Goal: Task Accomplishment & Management: Manage account settings

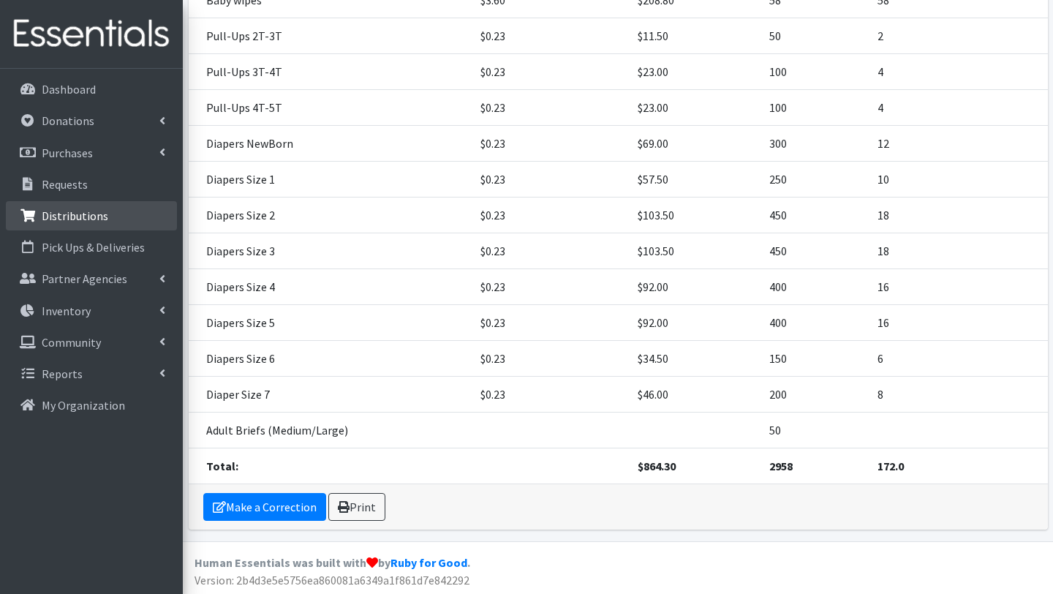
scroll to position [445, 0]
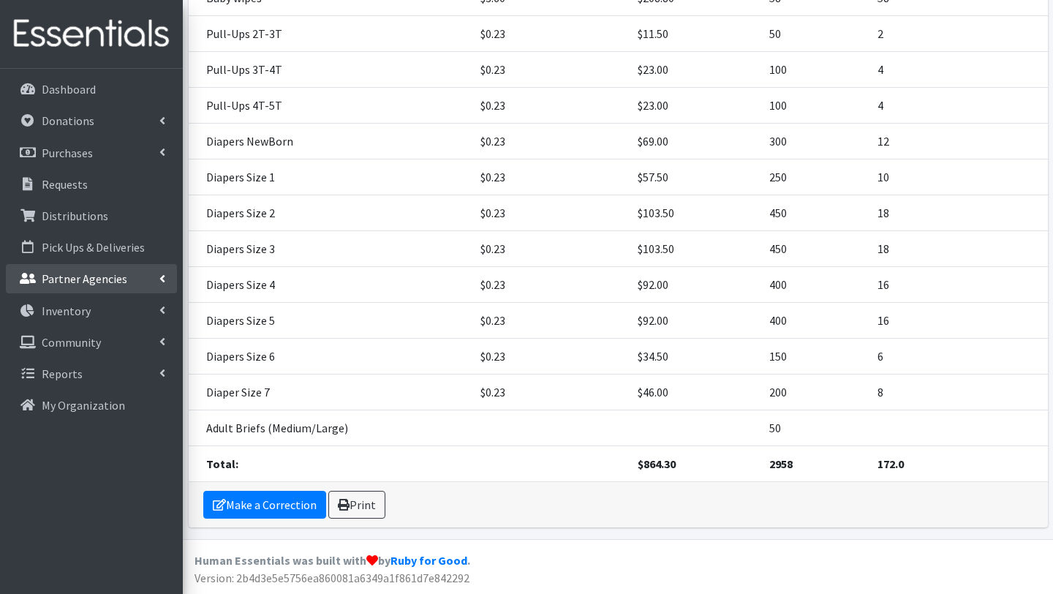
click at [94, 279] on p "Partner Agencies" at bounding box center [85, 278] width 86 height 15
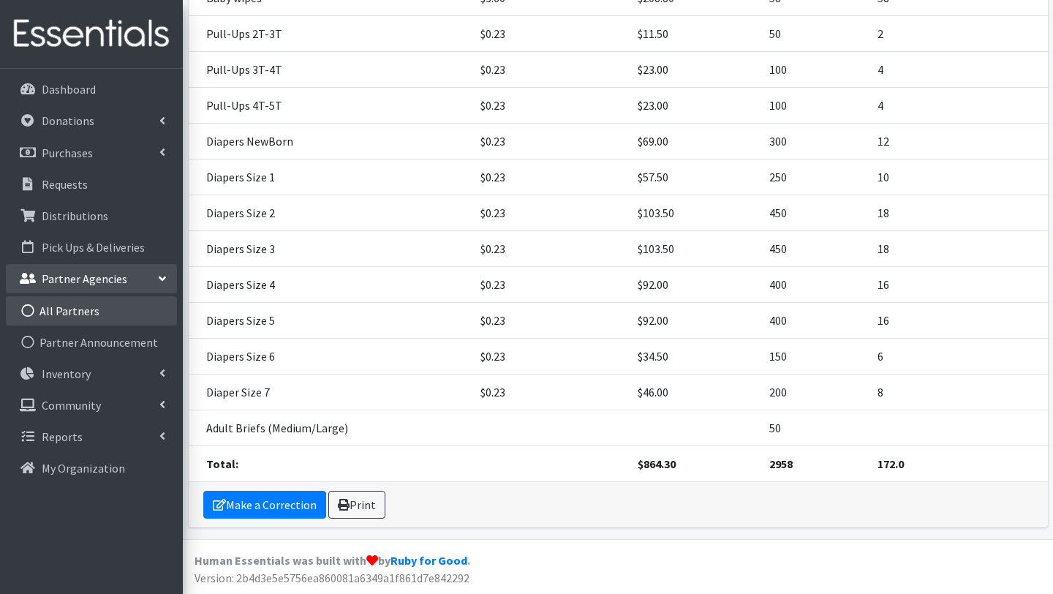
click at [86, 314] on link "All Partners" at bounding box center [91, 310] width 171 height 29
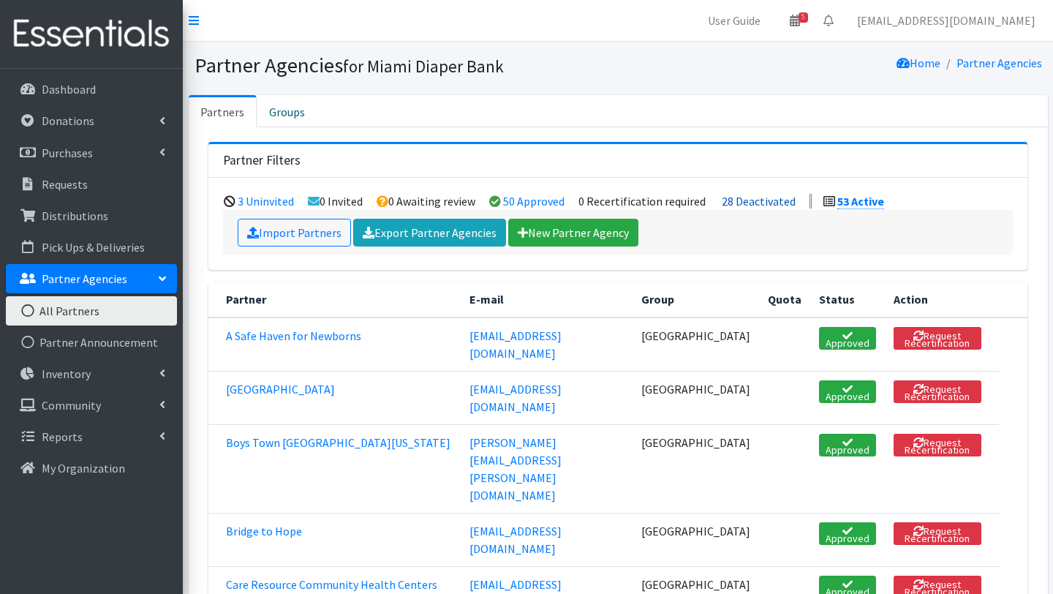
click at [749, 197] on link "28 Deactivated" at bounding box center [759, 201] width 74 height 15
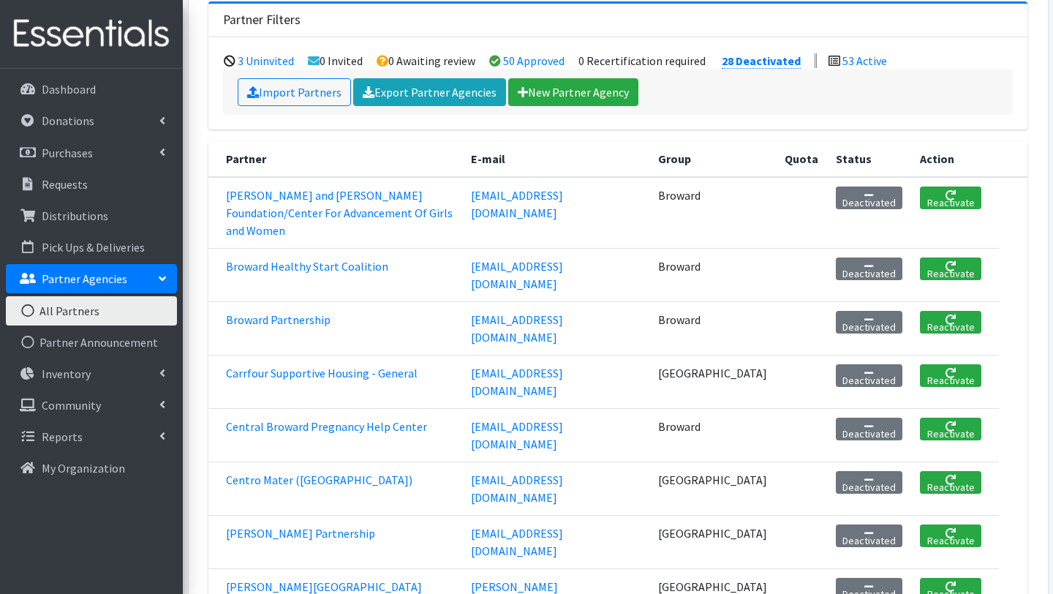
scroll to position [160, 0]
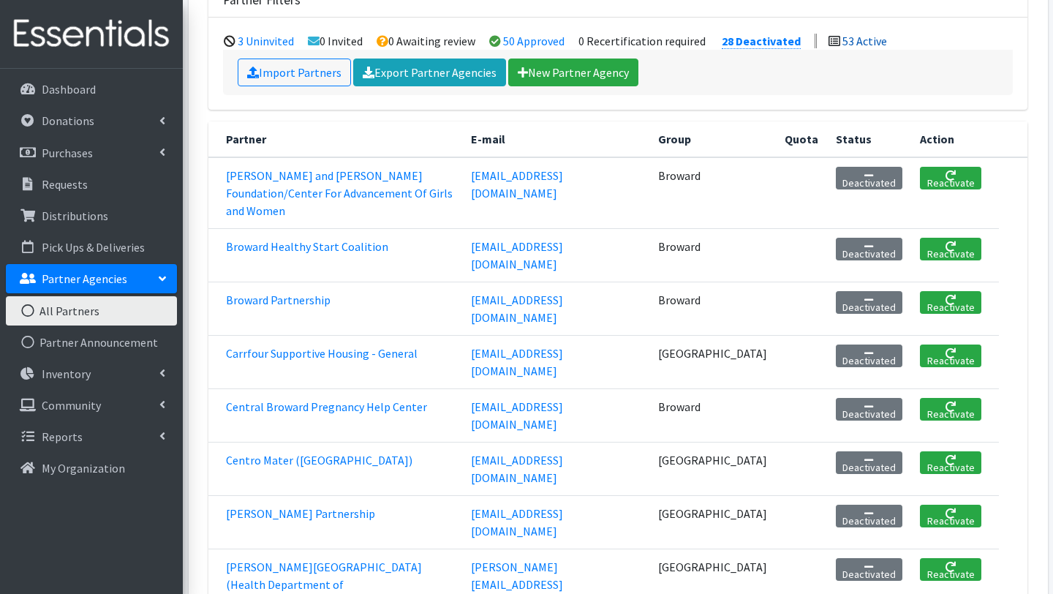
click at [861, 42] on link "53 Active" at bounding box center [864, 41] width 45 height 15
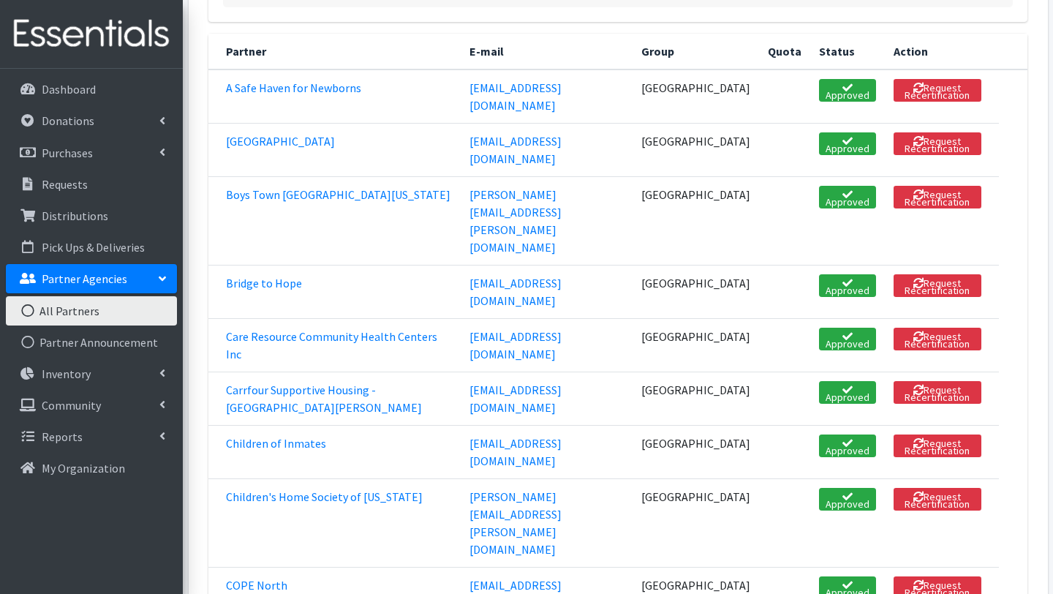
scroll to position [250, 0]
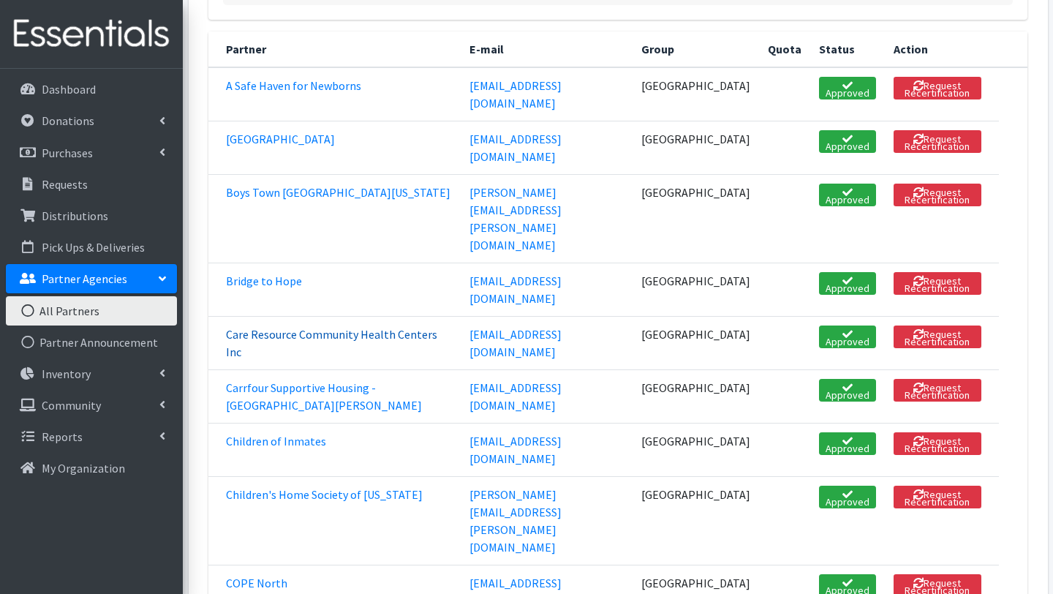
click at [434, 327] on link "Care Resource Community Health Centers Inc" at bounding box center [331, 343] width 211 height 32
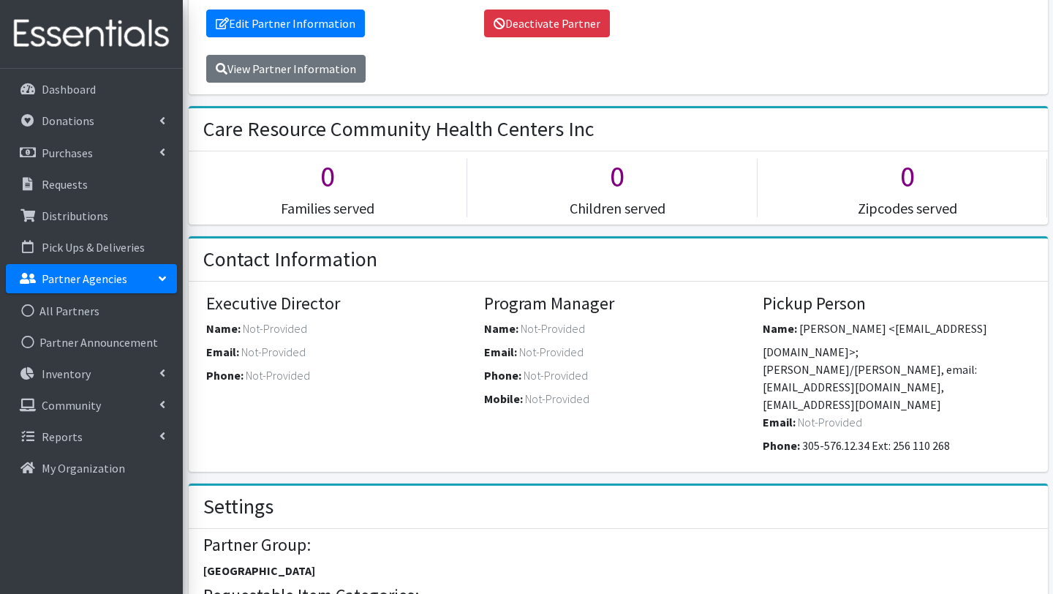
scroll to position [270, 0]
click at [805, 339] on div "Name: Edgar Mojica <emojica@careresource.org>; Francisco Gomez/Chiline Pierre, …" at bounding box center [897, 366] width 268 height 94
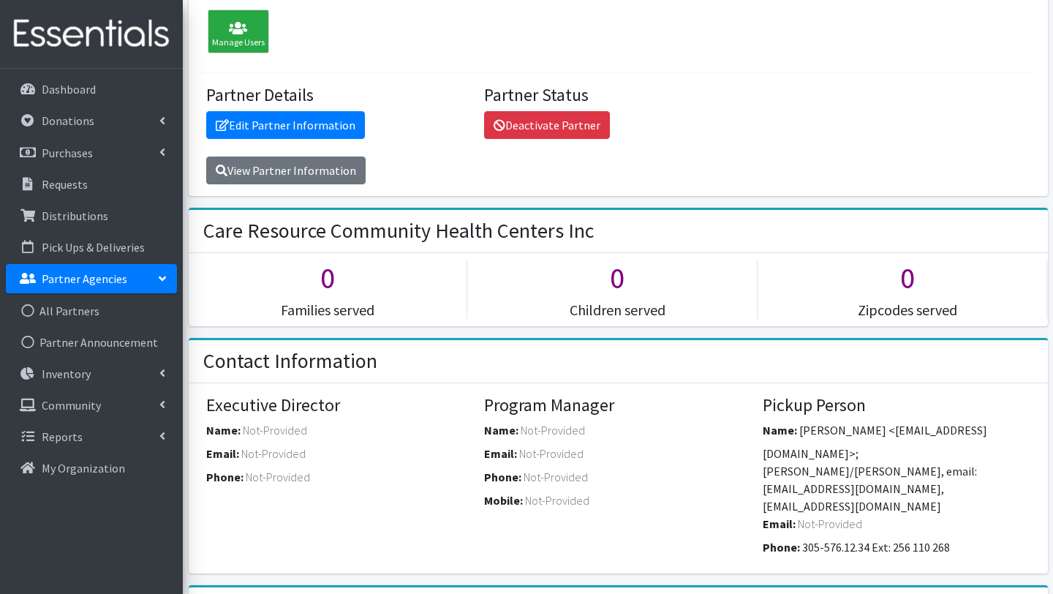
scroll to position [170, 0]
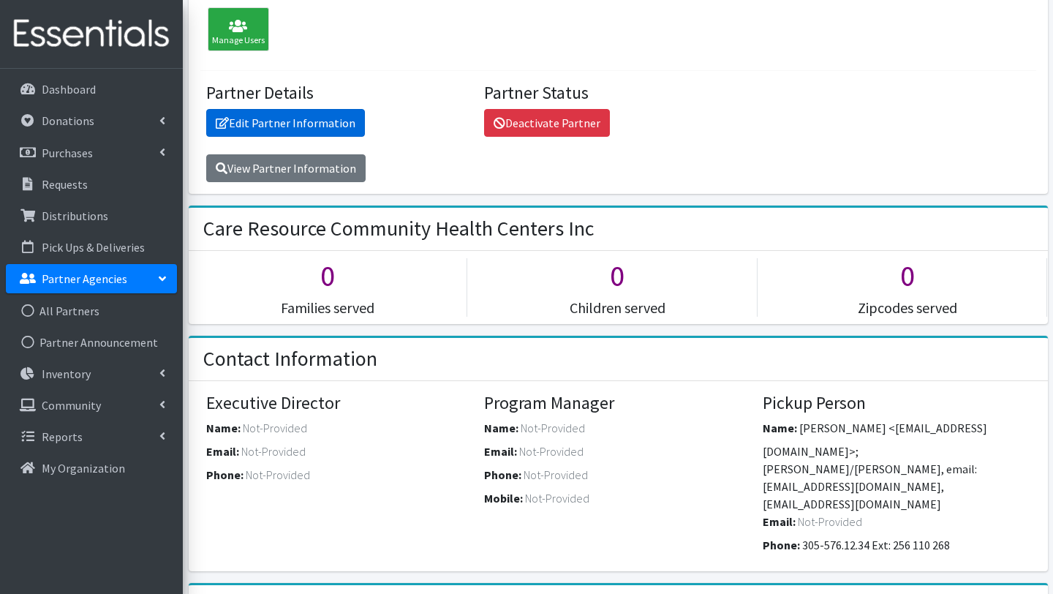
click at [333, 124] on link "Edit Partner Information" at bounding box center [285, 123] width 159 height 28
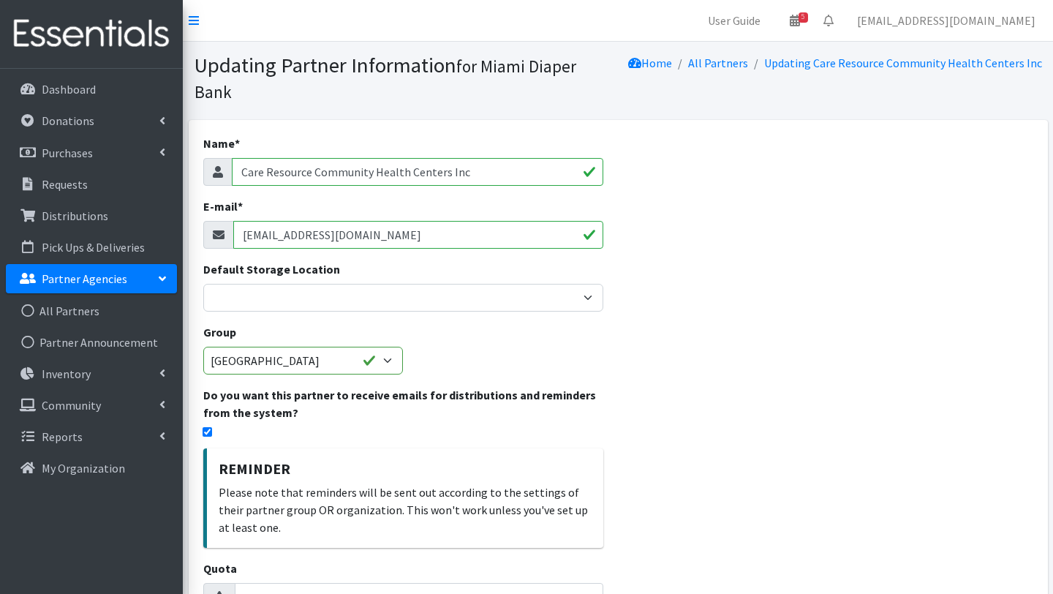
click at [281, 235] on input "[EMAIL_ADDRESS][DOMAIN_NAME]" at bounding box center [418, 235] width 371 height 28
paste input "[EMAIL_ADDRESS][DOMAIN_NAME]"
type input "[EMAIL_ADDRESS][DOMAIN_NAME]"
click at [502, 360] on div "Name * Care Resource Community Health Centers Inc E-mail * mlacruz@careresource…" at bounding box center [404, 501] width 430 height 762
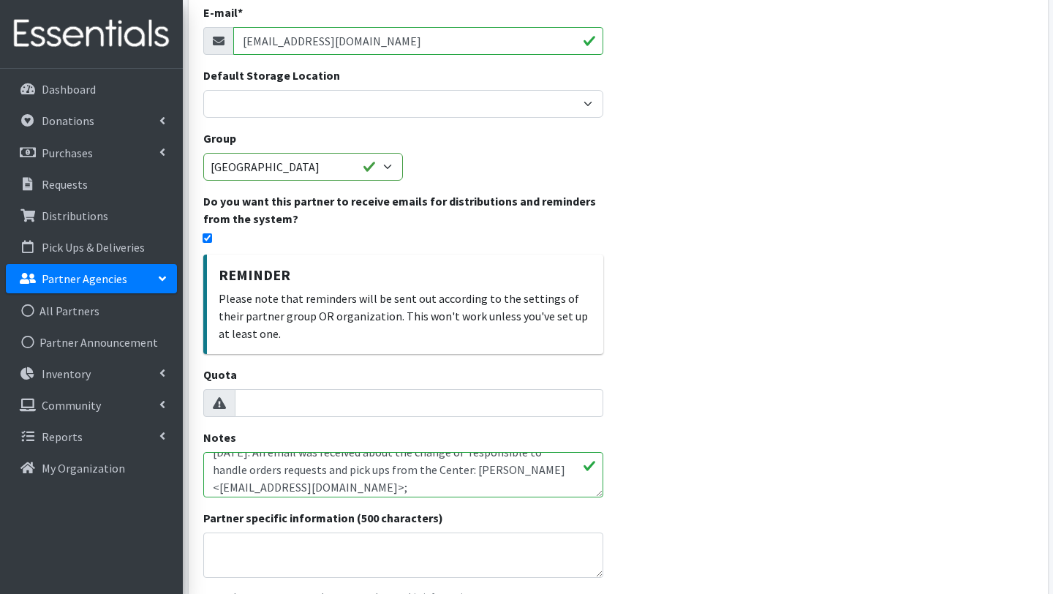
scroll to position [207, 0]
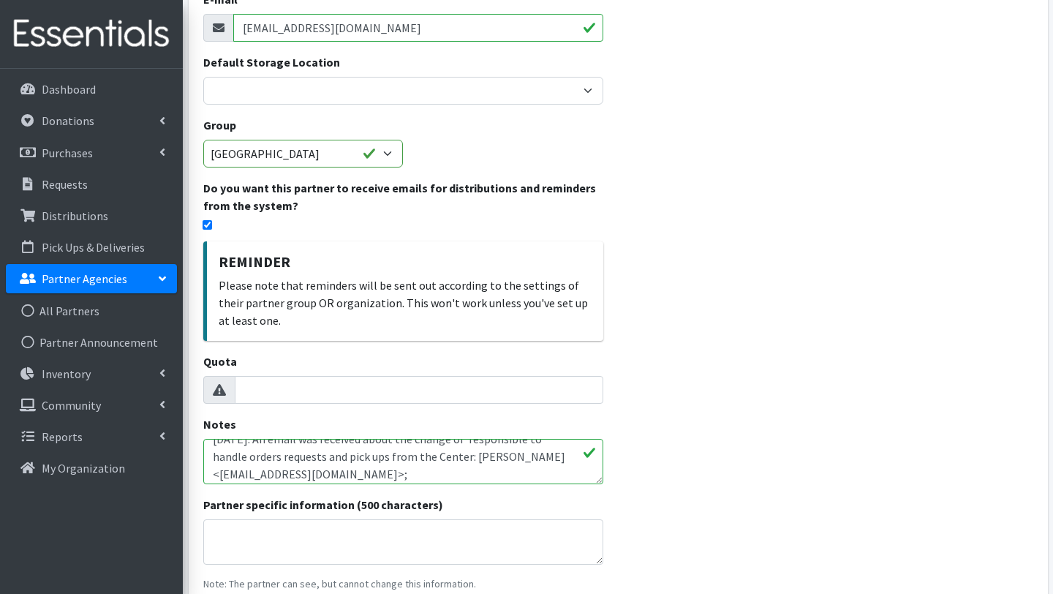
click at [434, 460] on textarea "Tier 4: 1,250 diapers per month or 25 kids 04.28.2025. An email was received ab…" at bounding box center [403, 461] width 401 height 45
click at [401, 468] on textarea "Tier 4: 1,250 diapers per month or 25 kids 04.28.2025. An email was received ab…" at bounding box center [403, 461] width 401 height 45
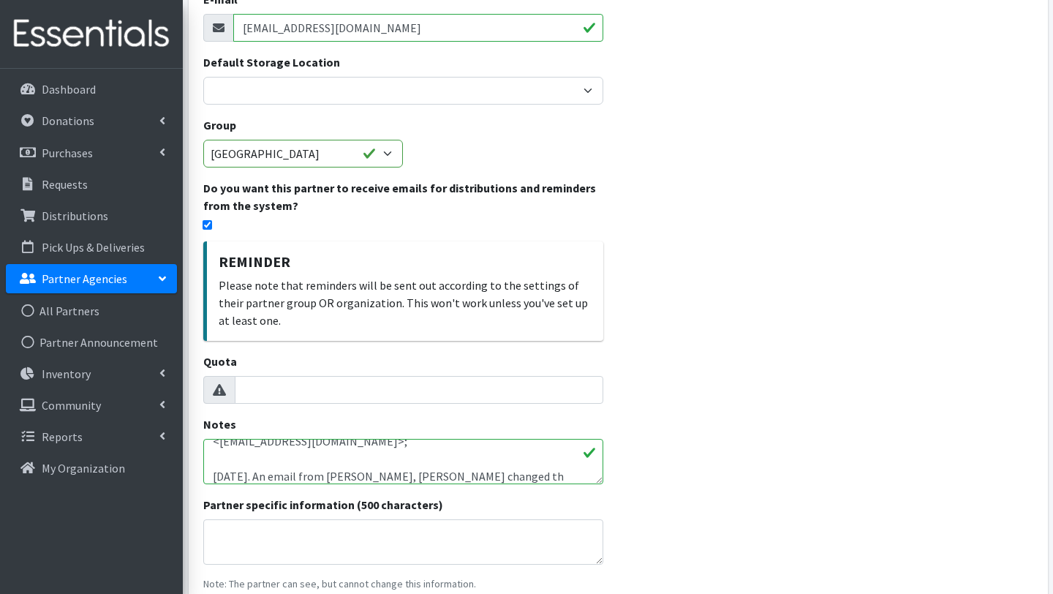
scroll to position [99, 0]
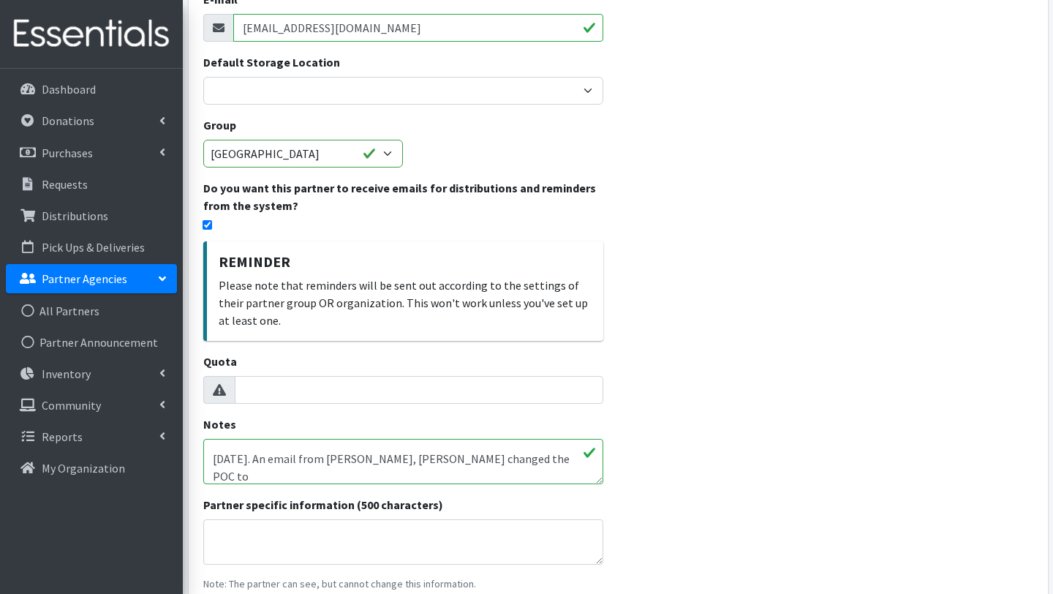
paste textarea "[EMAIL_ADDRESS][DOMAIN_NAME]"
click at [268, 474] on textarea "Tier 4: 1,250 diapers per month or 25 kids 04.28.2025. An email was received ab…" at bounding box center [403, 461] width 401 height 45
click at [564, 461] on textarea "Tier 4: 1,250 diapers per month or 25 kids 04.28.2025. An email was received ab…" at bounding box center [403, 461] width 401 height 45
click at [287, 457] on textarea "Tier 4: 1,250 diapers per month or 25 kids 04.28.2025. An email was received ab…" at bounding box center [403, 461] width 401 height 45
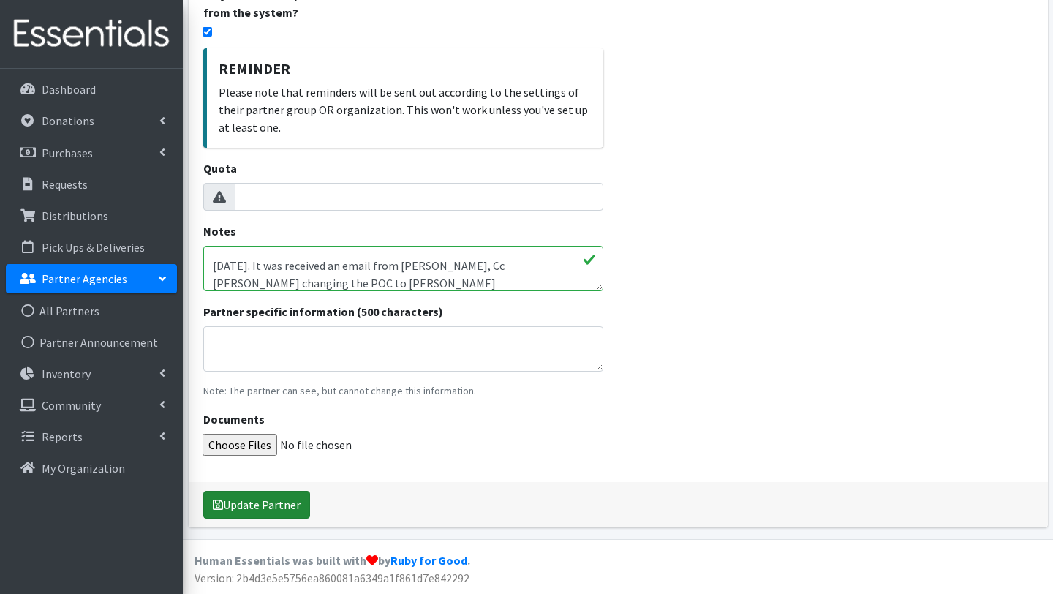
type textarea "Tier 4: 1,250 diapers per month or 25 kids 04.28.2025. An email was received ab…"
click at [277, 504] on button "Update Partner" at bounding box center [256, 505] width 107 height 28
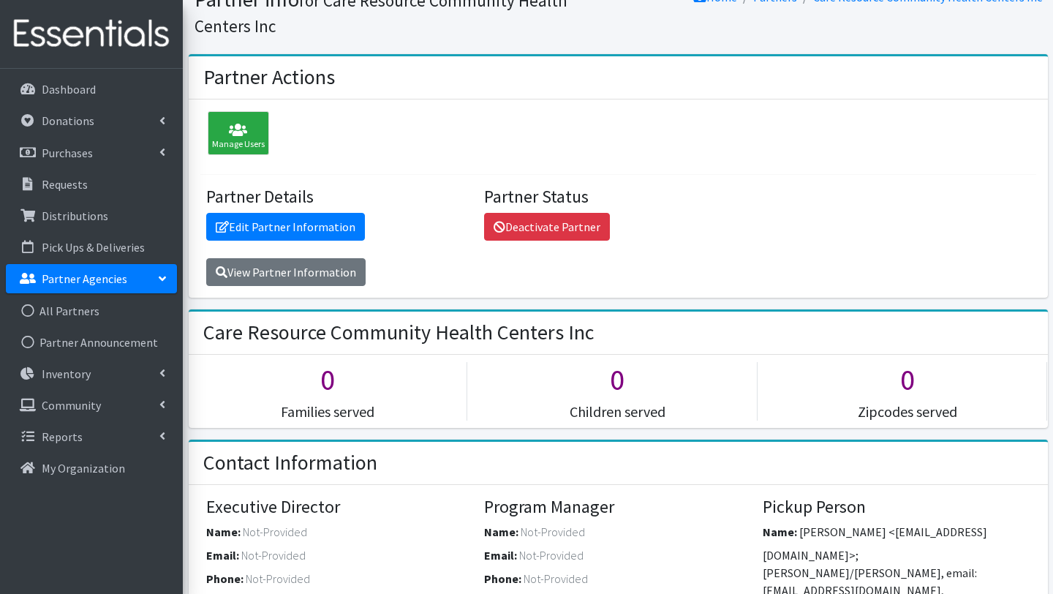
scroll to position [102, 0]
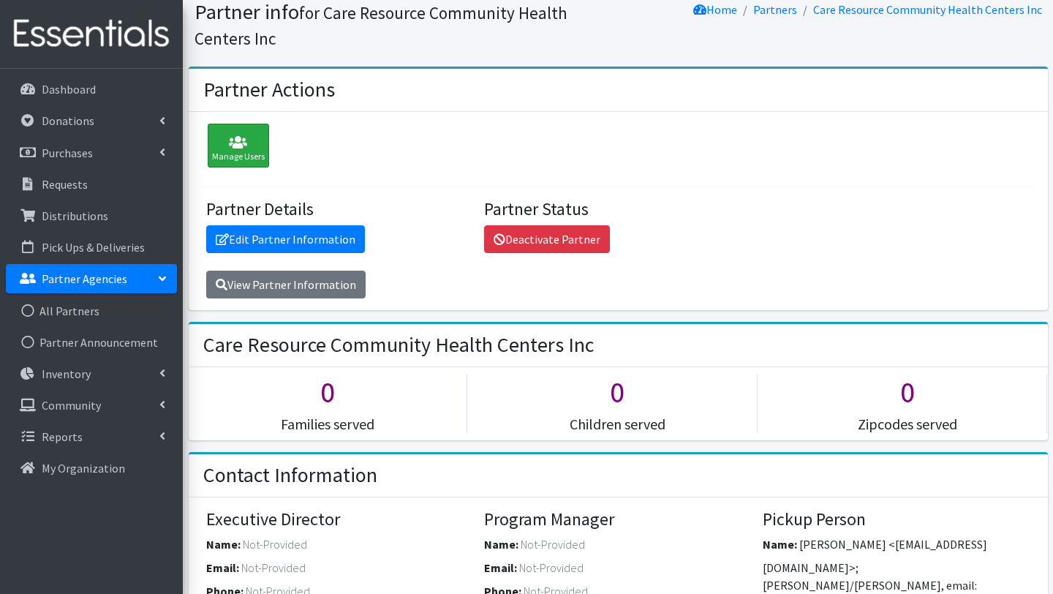
click at [233, 143] on icon at bounding box center [238, 142] width 53 height 15
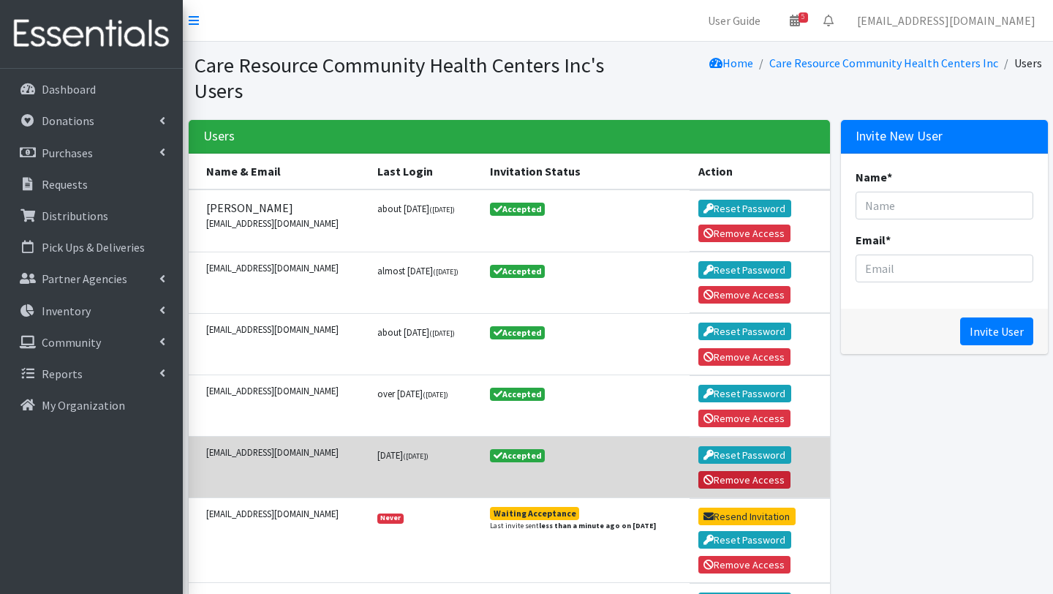
click at [745, 476] on button "Remove Access" at bounding box center [744, 480] width 92 height 18
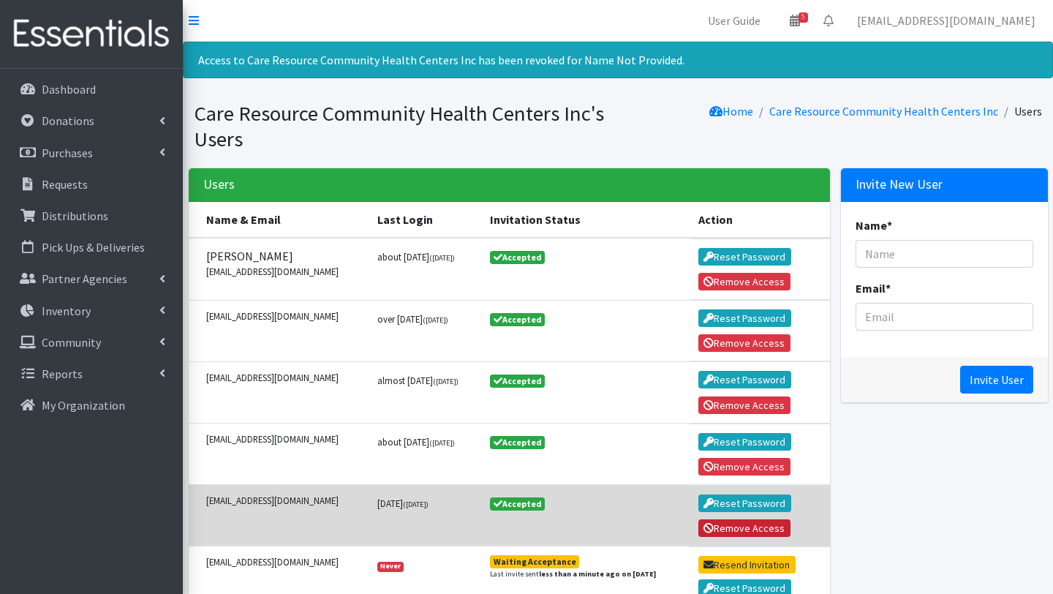
click at [726, 522] on button "Remove Access" at bounding box center [744, 528] width 92 height 18
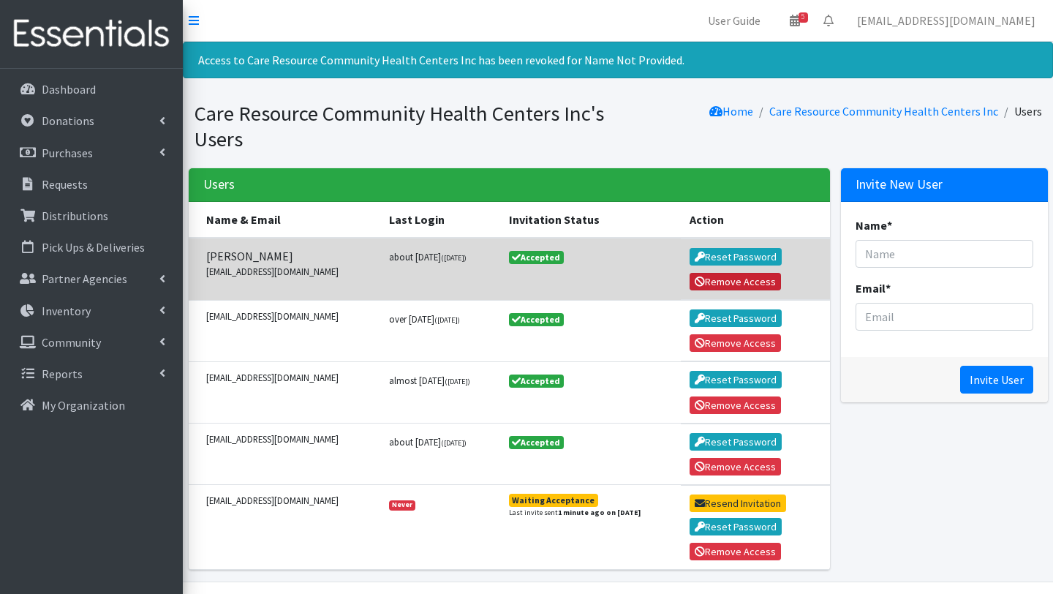
click at [732, 280] on button "Remove Access" at bounding box center [735, 282] width 92 height 18
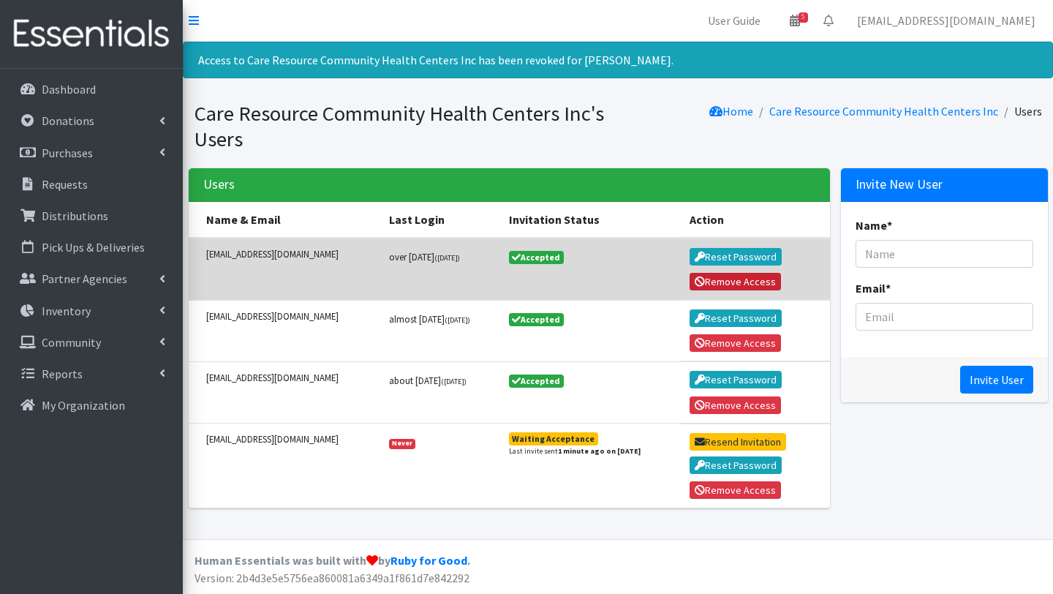
click at [736, 279] on button "Remove Access" at bounding box center [735, 282] width 92 height 18
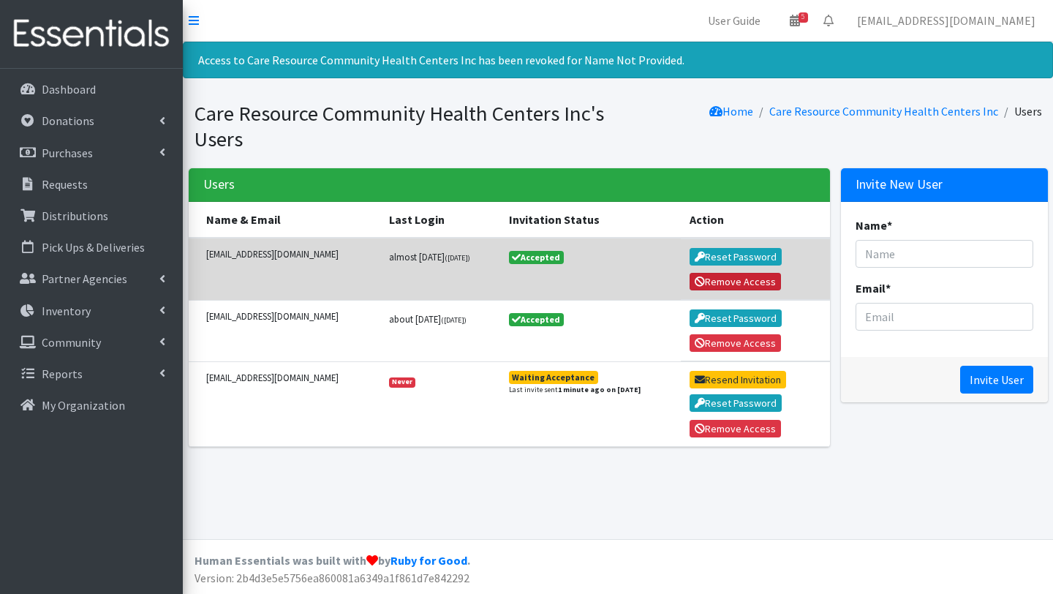
click at [721, 281] on button "Remove Access" at bounding box center [735, 282] width 92 height 18
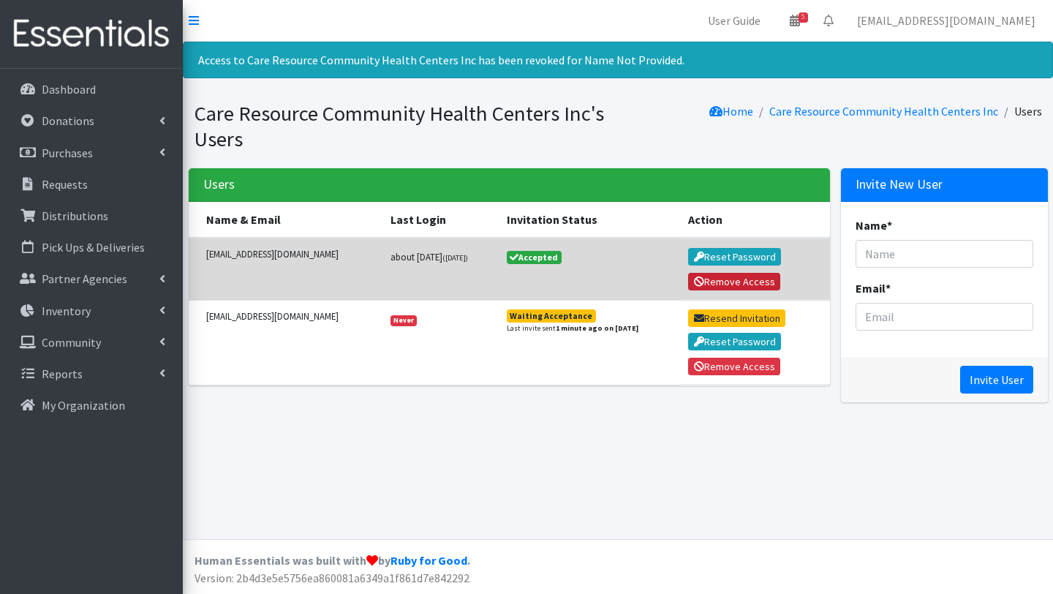
click at [734, 276] on button "Remove Access" at bounding box center [734, 282] width 92 height 18
